Goal: Navigation & Orientation: Understand site structure

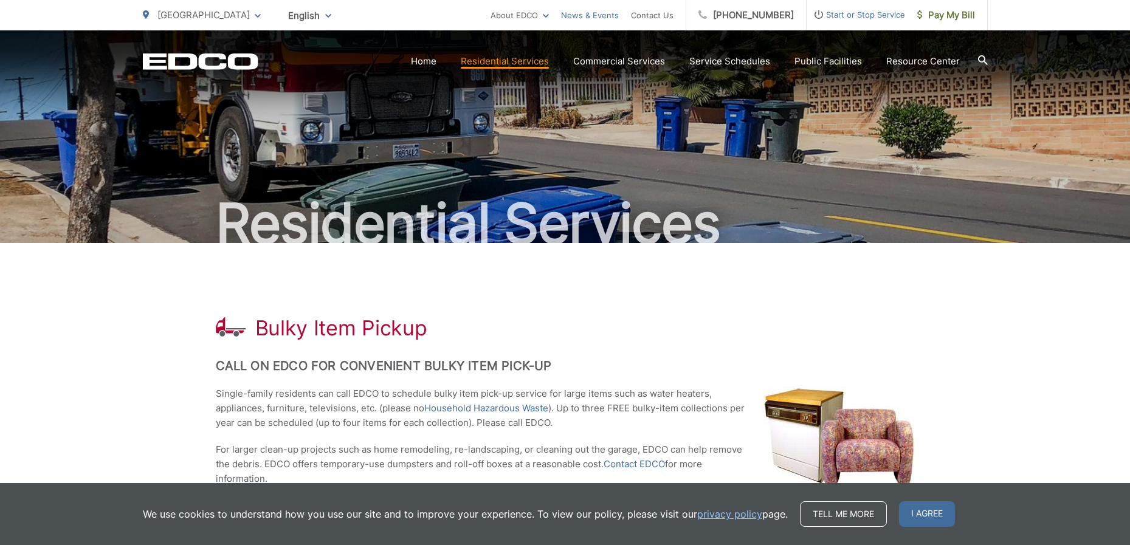
click at [605, 15] on link "News & Events" at bounding box center [590, 15] width 58 height 15
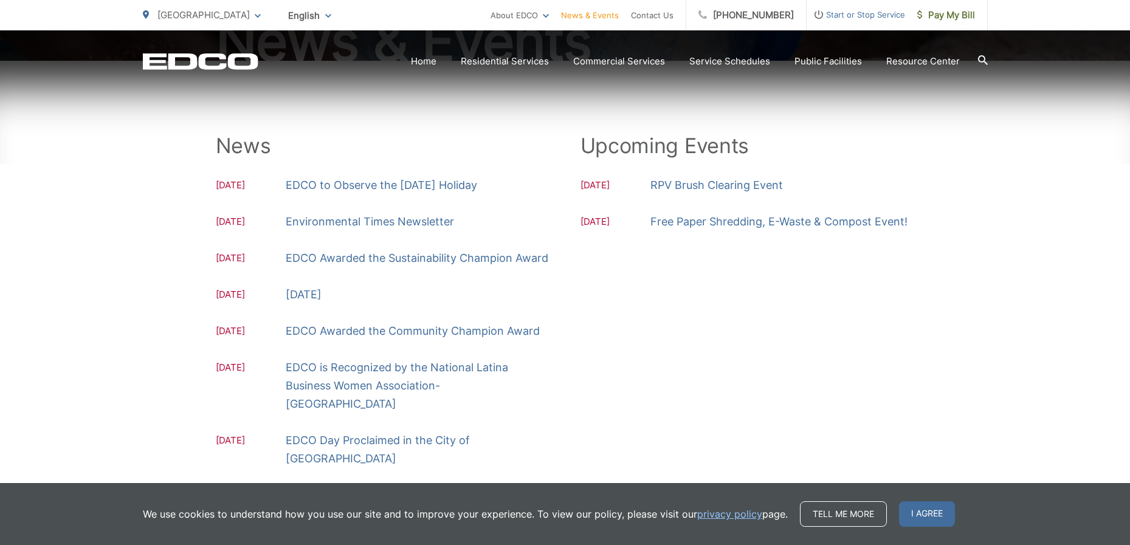
scroll to position [356, 0]
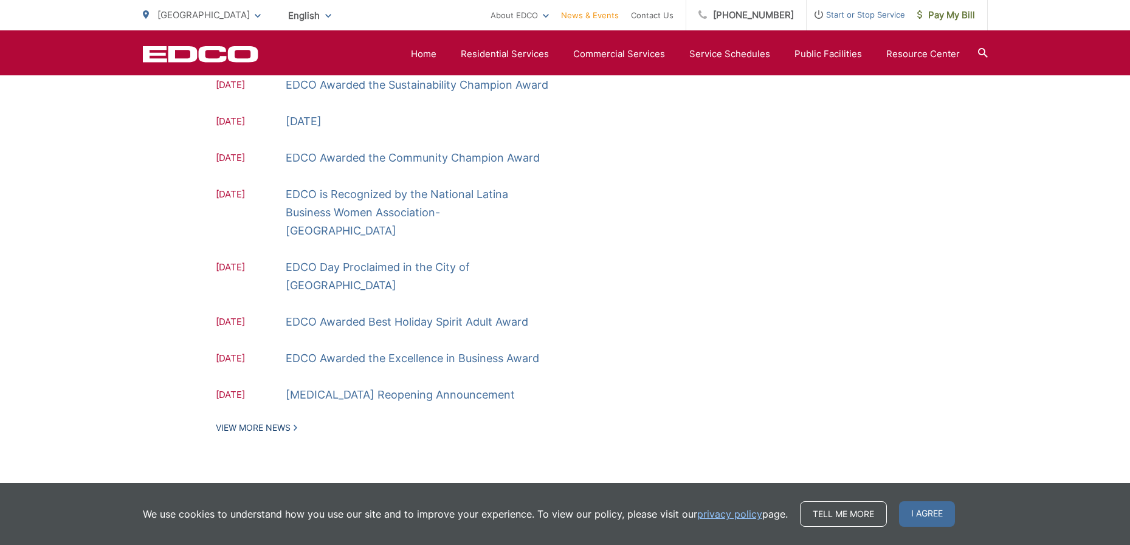
click at [255, 422] on link "View More News" at bounding box center [256, 427] width 81 height 11
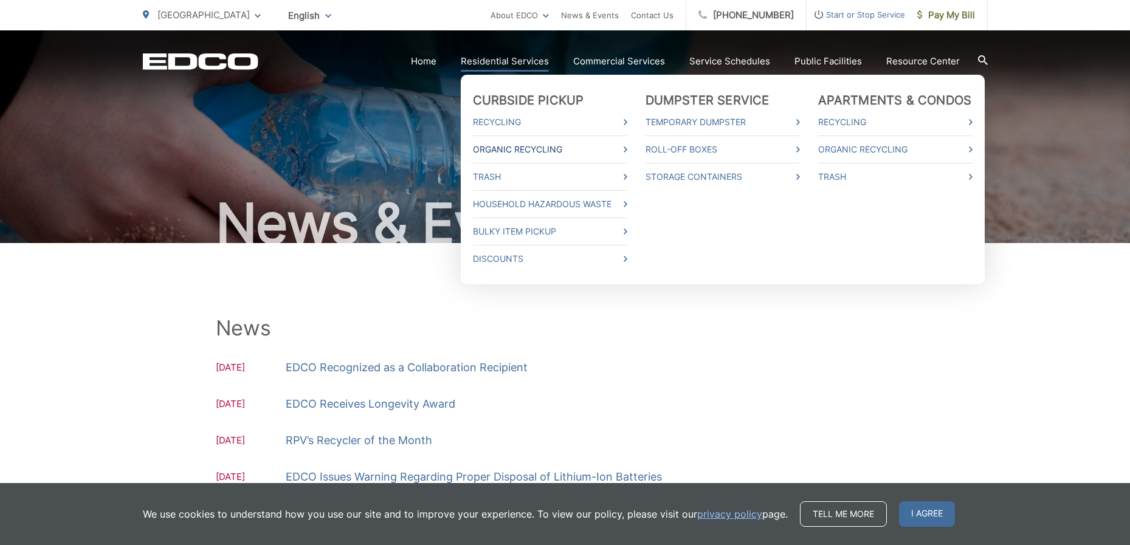
click at [531, 147] on link "Organic Recycling" at bounding box center [550, 149] width 154 height 15
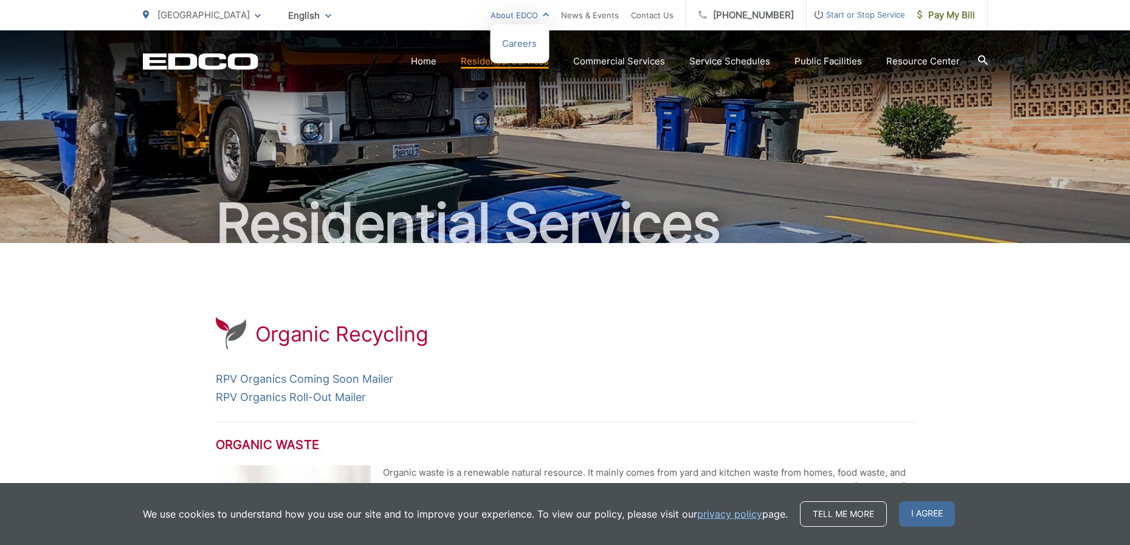
click at [538, 13] on link "About EDCO" at bounding box center [520, 15] width 58 height 15
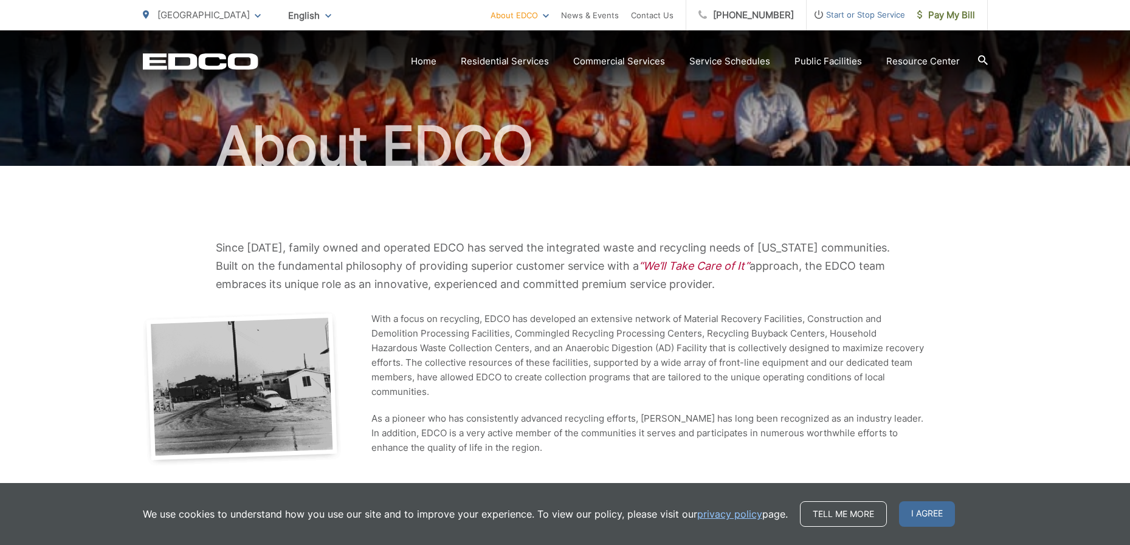
scroll to position [16, 0]
